Goal: Find specific page/section

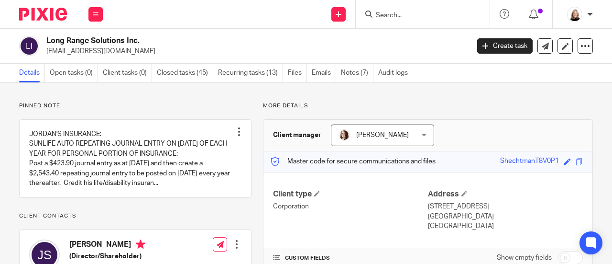
click at [45, 11] on img at bounding box center [43, 14] width 48 height 13
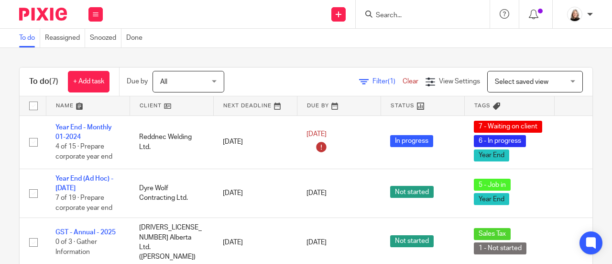
click at [430, 16] on input "Search" at bounding box center [418, 15] width 86 height 9
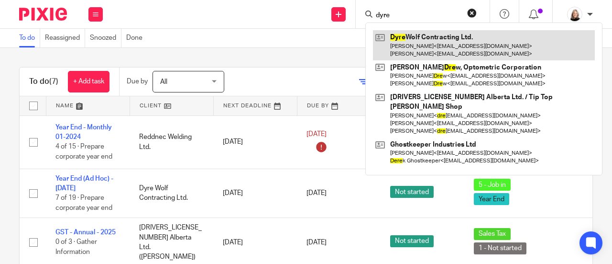
type input "dyre"
click at [442, 41] on link at bounding box center [484, 45] width 222 height 30
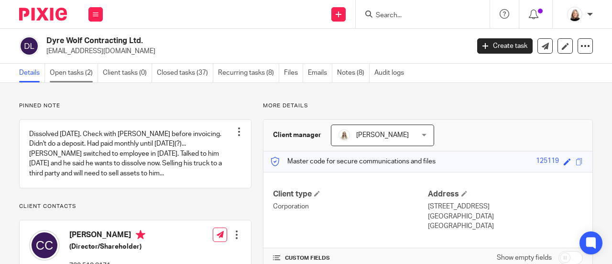
click at [69, 70] on link "Open tasks (2)" at bounding box center [74, 73] width 48 height 19
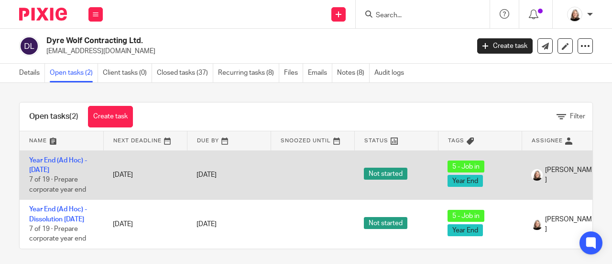
scroll to position [21, 0]
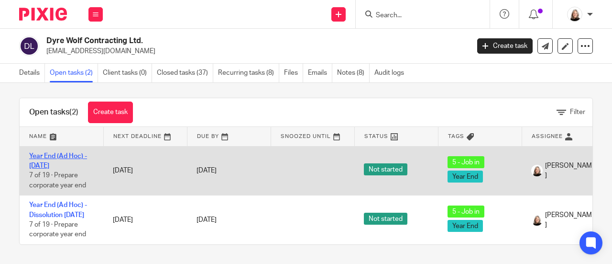
click at [49, 153] on link "Year End (Ad Hoc) - [DATE]" at bounding box center [58, 161] width 58 height 16
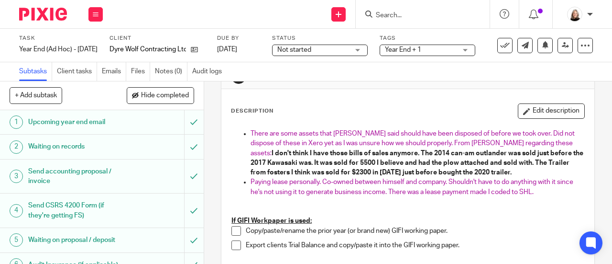
scroll to position [48, 0]
